Goal: Task Accomplishment & Management: Use online tool/utility

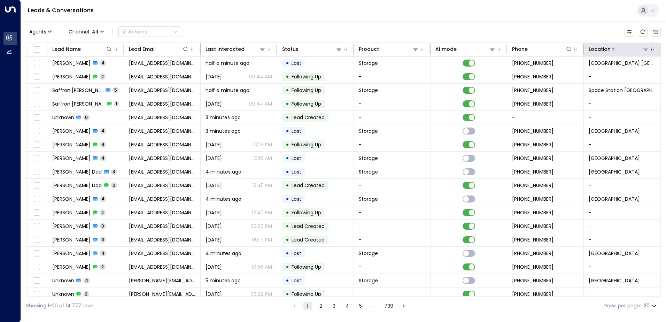
click at [644, 50] on icon at bounding box center [646, 49] width 6 height 6
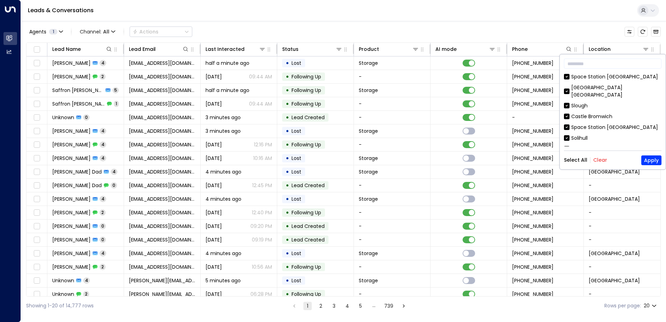
click at [598, 159] on button "Clear" at bounding box center [600, 160] width 14 height 6
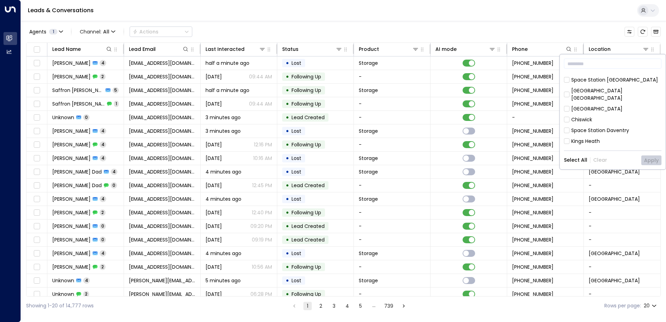
scroll to position [279, 0]
click at [611, 104] on div "Space Station Daventry" at bounding box center [600, 107] width 58 height 7
click at [656, 159] on button "Apply" at bounding box center [651, 160] width 20 height 10
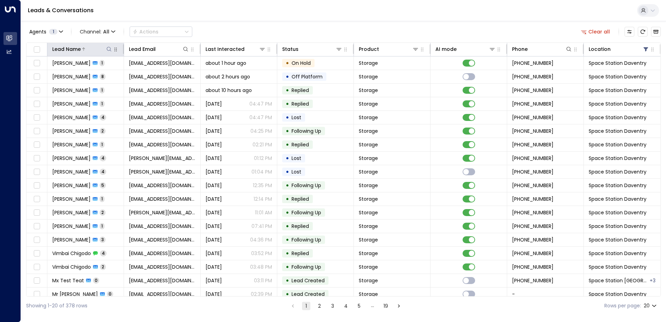
click at [110, 49] on icon at bounding box center [109, 49] width 6 height 6
click at [115, 73] on input "text" at bounding box center [109, 74] width 96 height 13
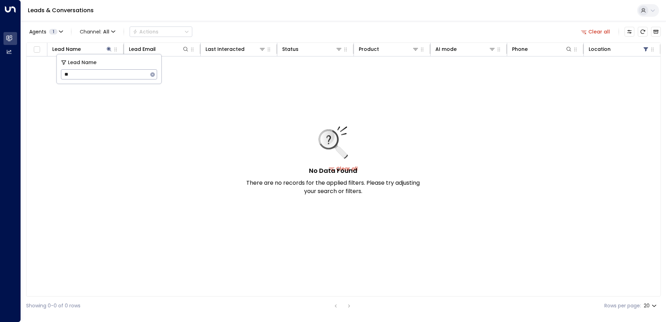
type input "*"
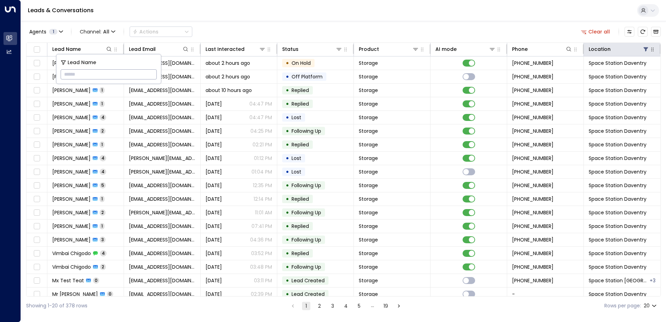
click at [649, 52] on icon "button" at bounding box center [652, 50] width 6 height 6
click at [653, 55] on th "Location" at bounding box center [622, 50] width 77 height 14
click at [651, 51] on icon "button" at bounding box center [652, 50] width 2 height 4
click at [644, 52] on icon at bounding box center [646, 49] width 6 height 6
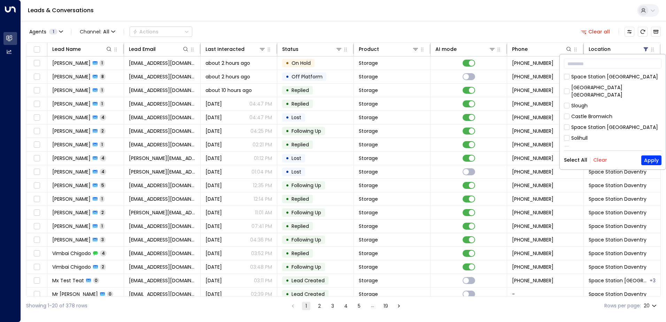
click at [601, 159] on button "Clear" at bounding box center [600, 160] width 14 height 6
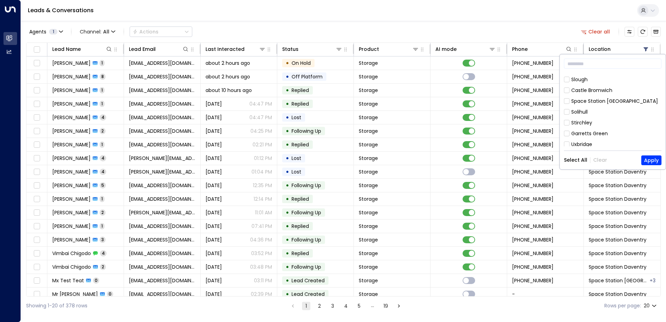
scroll to position [104, 0]
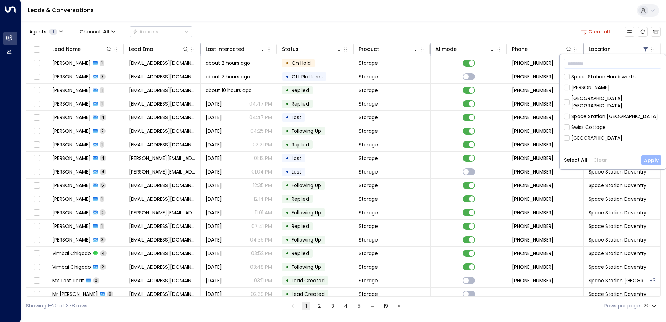
click at [647, 160] on button "Apply" at bounding box center [651, 160] width 20 height 10
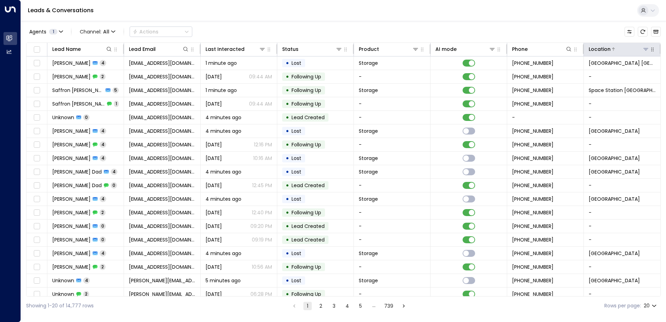
click at [641, 53] on div "Location" at bounding box center [618, 49] width 61 height 8
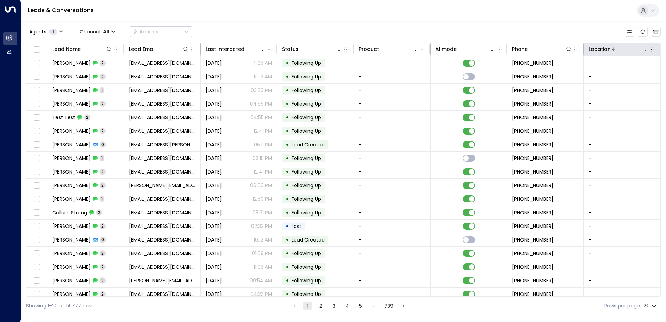
click at [643, 50] on icon at bounding box center [646, 49] width 6 height 6
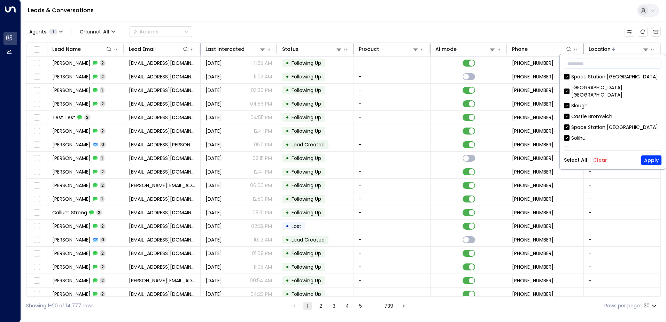
click at [602, 162] on button "Clear" at bounding box center [600, 160] width 14 height 6
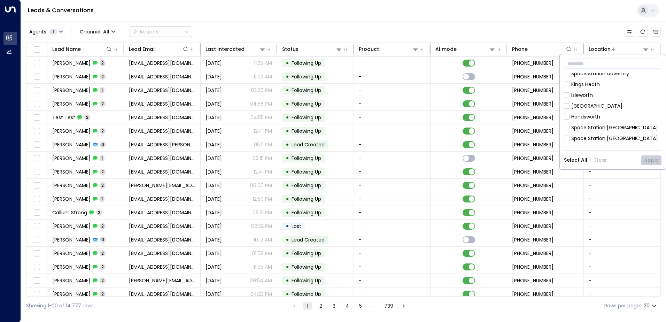
scroll to position [313, 0]
click at [607, 156] on div "Space Station [GEOGRAPHIC_DATA]" at bounding box center [614, 159] width 87 height 7
click at [648, 159] on button "Apply" at bounding box center [651, 160] width 20 height 10
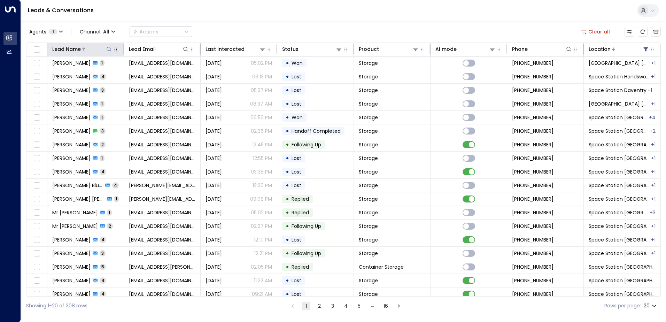
click at [108, 52] on button at bounding box center [108, 49] width 7 height 7
click at [96, 72] on input "text" at bounding box center [109, 74] width 96 height 13
type input "********"
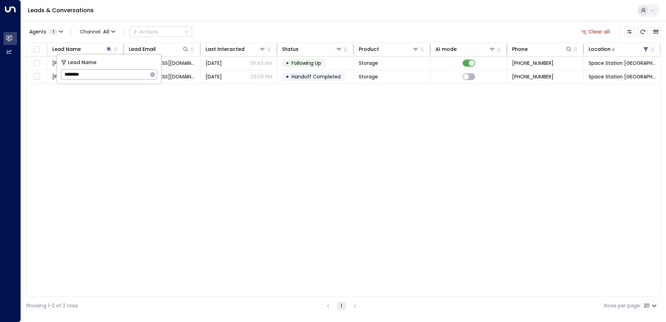
click at [190, 143] on div "Lead Name Lead Email Last Interacted Status Product AI mode Phone Location [PER…" at bounding box center [343, 169] width 634 height 254
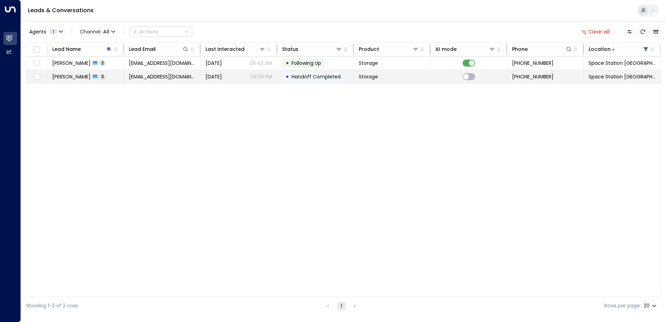
click at [206, 78] on span "[DATE]" at bounding box center [213, 76] width 16 height 7
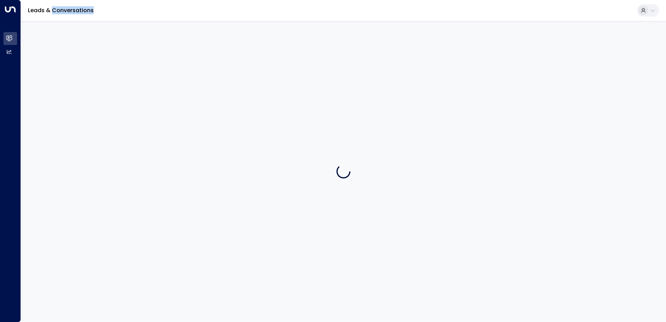
click at [206, 78] on div at bounding box center [343, 171] width 645 height 300
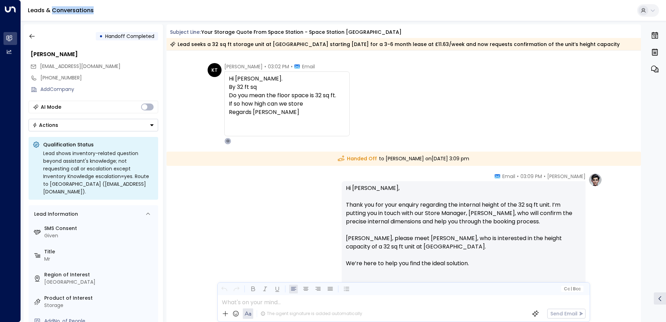
scroll to position [559, 0]
